Goal: Task Accomplishment & Management: Use online tool/utility

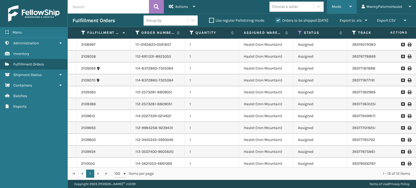
click at [340, 7] on span "Mode" at bounding box center [335, 6] width 9 height 5
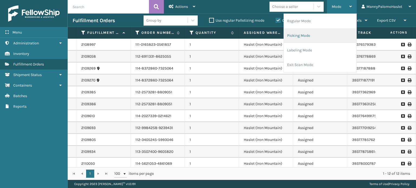
click at [303, 37] on li "Picking Mode" at bounding box center [320, 35] width 73 height 15
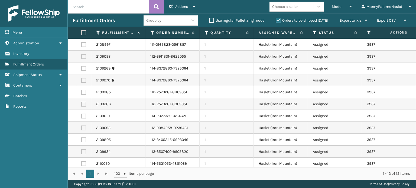
click at [83, 32] on label at bounding box center [82, 32] width 3 height 5
click at [81, 32] on input "checkbox" at bounding box center [81, 33] width 0 height 4
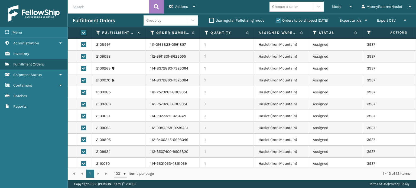
checkbox input "true"
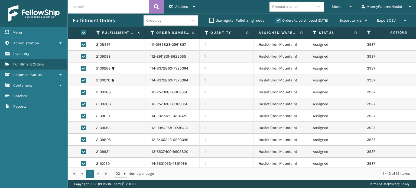
checkbox input "true"
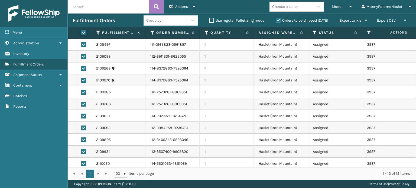
checkbox input "true"
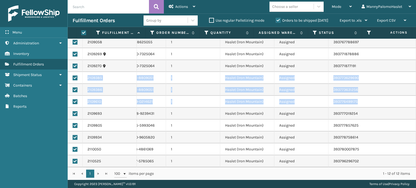
scroll to position [0, 34]
drag, startPoint x: 415, startPoint y: 74, endPoint x: 415, endPoint y: 92, distance: 17.9
click at [415, 92] on div "2108997 111-0165823-0561857 1 Haslet ([GEOGRAPHIC_DATA]) Assigned 393765793833 …" at bounding box center [242, 103] width 348 height 129
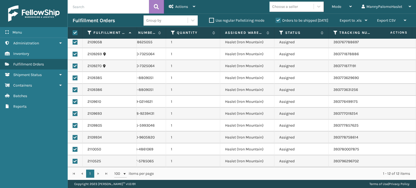
click at [303, 155] on td "Assigned" at bounding box center [301, 161] width 54 height 12
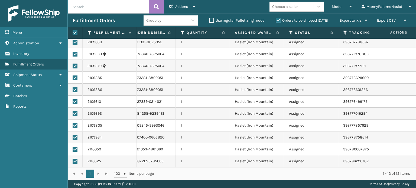
scroll to position [0, 0]
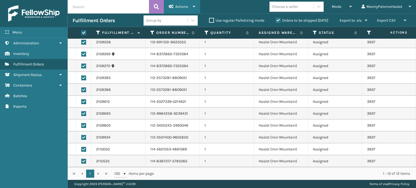
click at [189, 6] on div "Actions" at bounding box center [182, 7] width 27 height 14
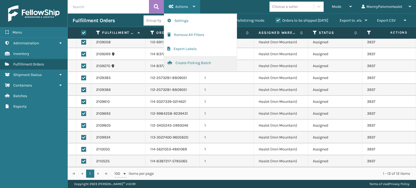
click at [200, 62] on button "Create Picking Batch" at bounding box center [200, 63] width 73 height 14
